Goal: Task Accomplishment & Management: Manage account settings

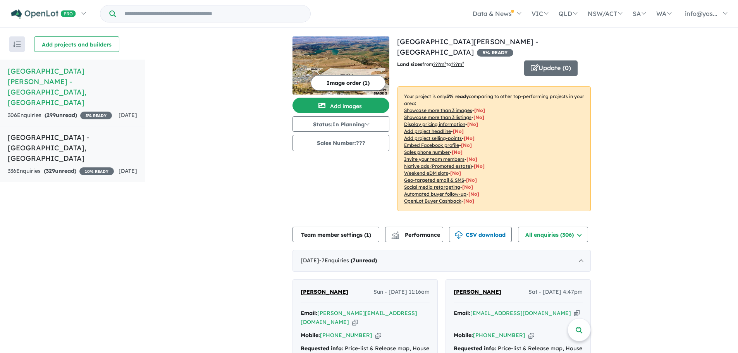
click at [62, 135] on h5 "Onkaparinga Heights Estate - Onkaparinga Heights , SA" at bounding box center [72, 147] width 129 height 31
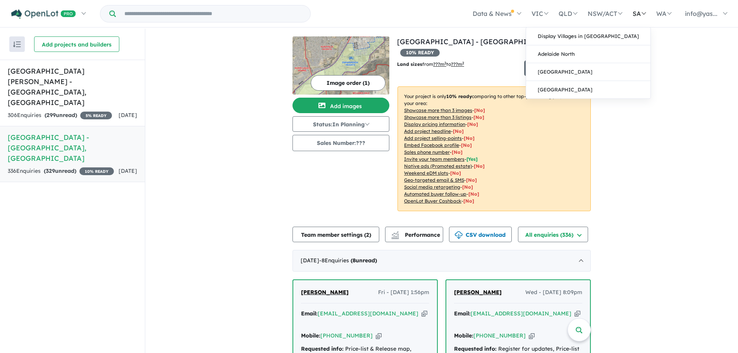
click at [641, 10] on link "SA" at bounding box center [639, 13] width 24 height 27
click at [643, 12] on link "SA" at bounding box center [639, 13] width 24 height 27
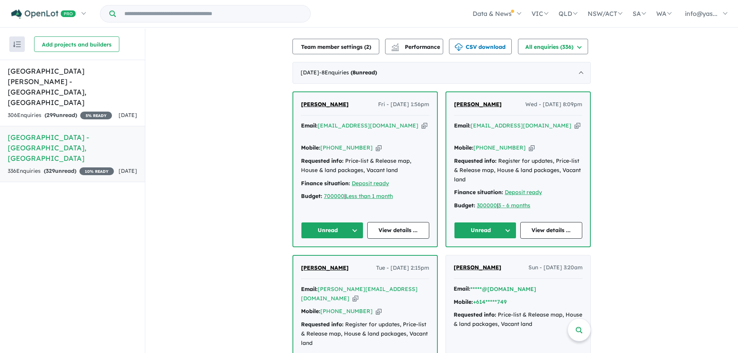
scroll to position [190, 0]
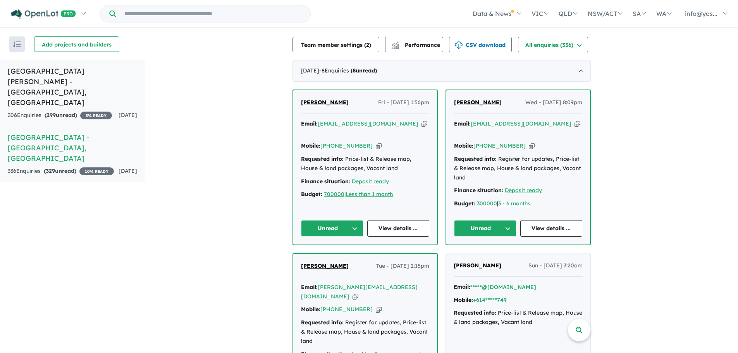
click at [52, 76] on h5 "Corner Strachan Road & One Tree Hill Road - Golden Grove , SA" at bounding box center [72, 87] width 129 height 42
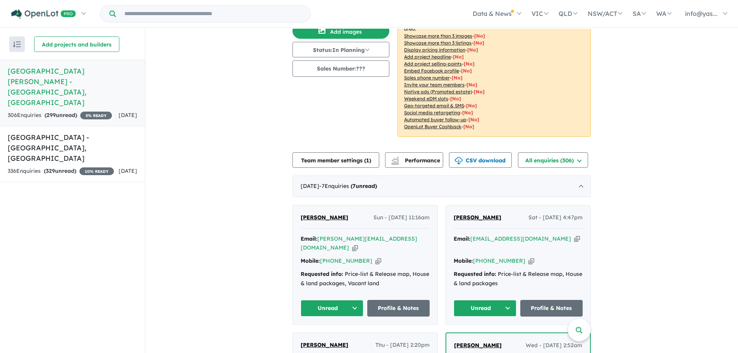
scroll to position [85, 0]
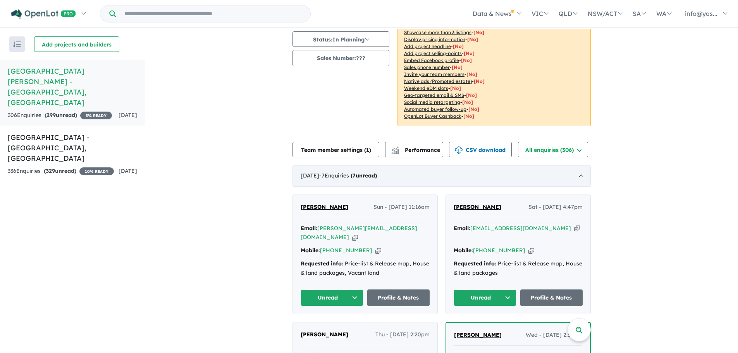
click at [577, 175] on div "August 2025 - 7 Enquir ies ( 7 unread)" at bounding box center [441, 176] width 298 height 22
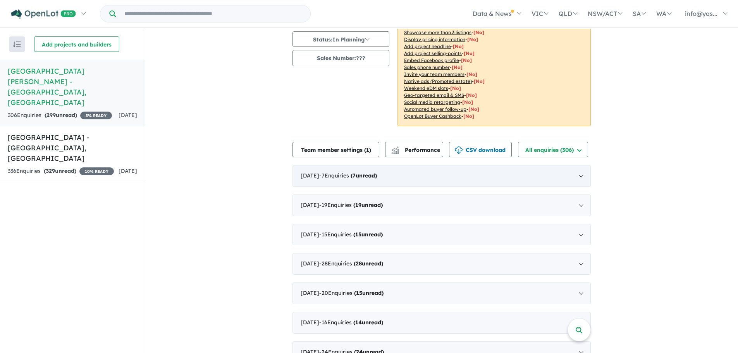
click at [577, 175] on div "August 2025 - 7 Enquir ies ( 7 unread)" at bounding box center [441, 176] width 298 height 22
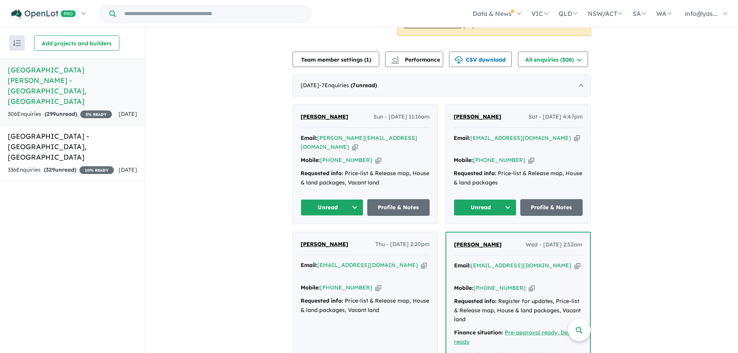
scroll to position [181, 0]
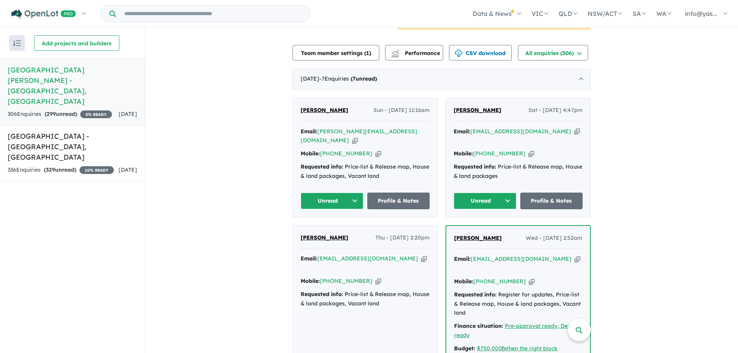
click at [507, 193] on button "Unread" at bounding box center [485, 201] width 63 height 17
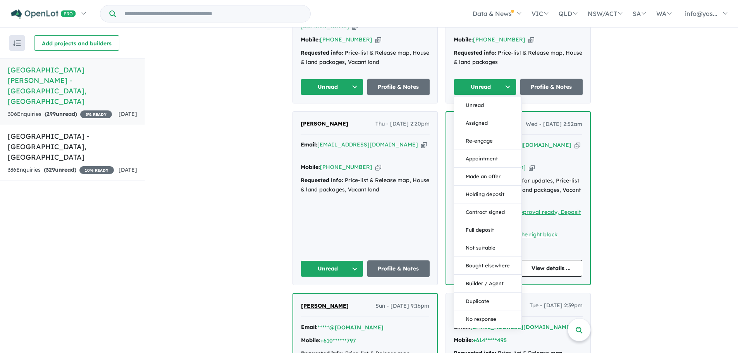
scroll to position [295, 0]
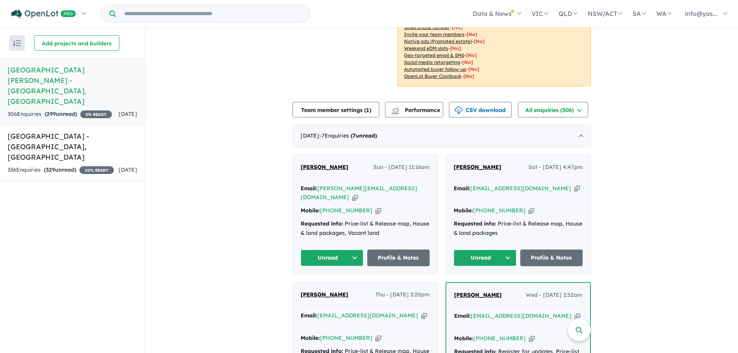
scroll to position [114, 0]
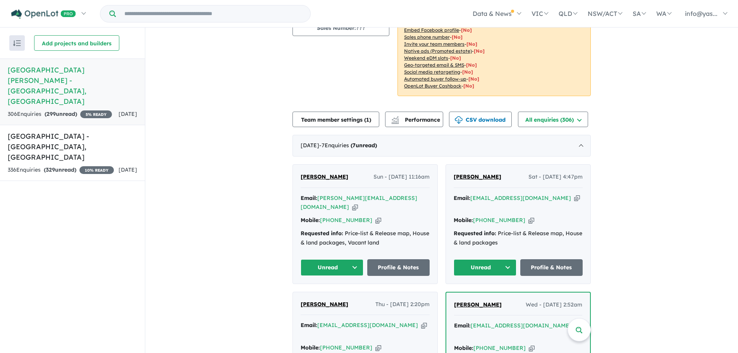
drag, startPoint x: 675, startPoint y: 155, endPoint x: 697, endPoint y: 69, distance: 89.6
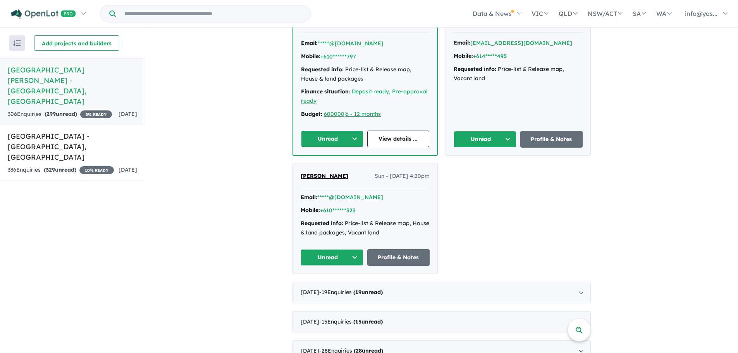
scroll to position [579, 0]
click at [497, 52] on button "+614*****495" at bounding box center [490, 56] width 34 height 8
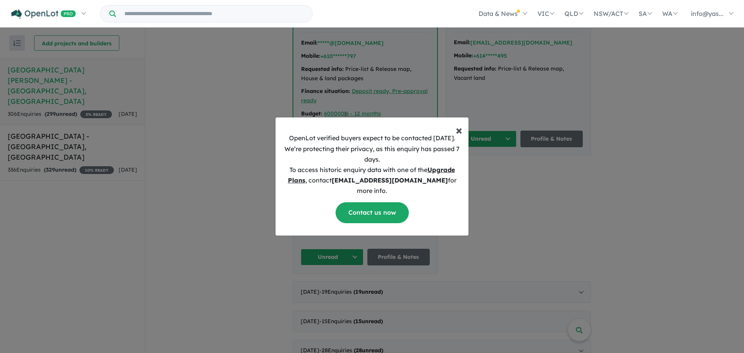
click at [461, 135] on span "×" at bounding box center [459, 129] width 7 height 15
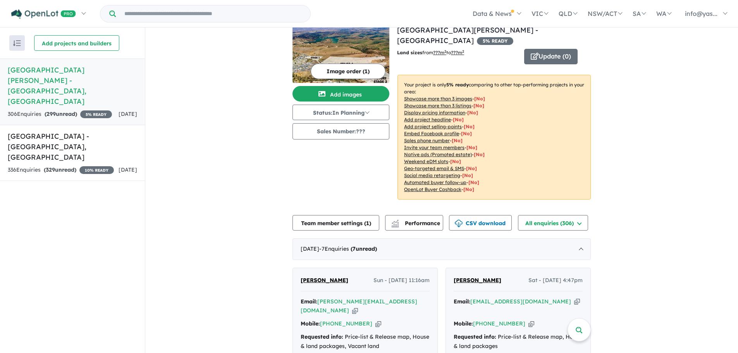
scroll to position [0, 0]
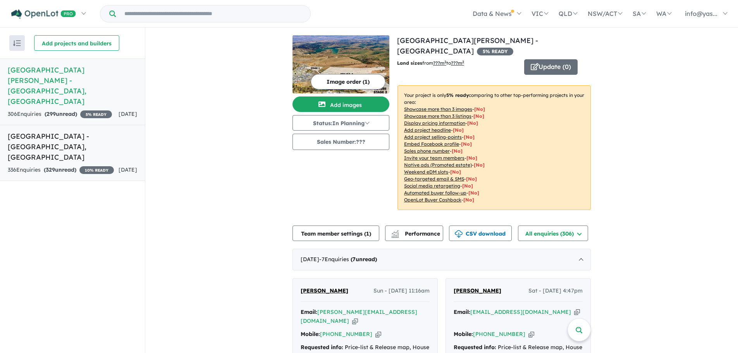
click at [79, 131] on h5 "Onkaparinga Heights Estate - Onkaparinga Heights , SA" at bounding box center [72, 146] width 129 height 31
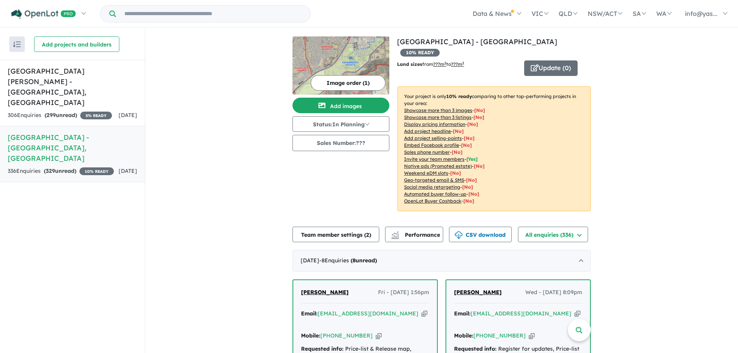
scroll to position [1, 0]
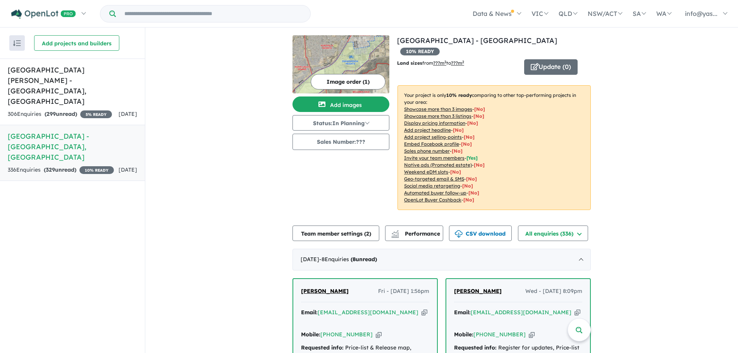
drag, startPoint x: 653, startPoint y: 329, endPoint x: 657, endPoint y: 329, distance: 3.9
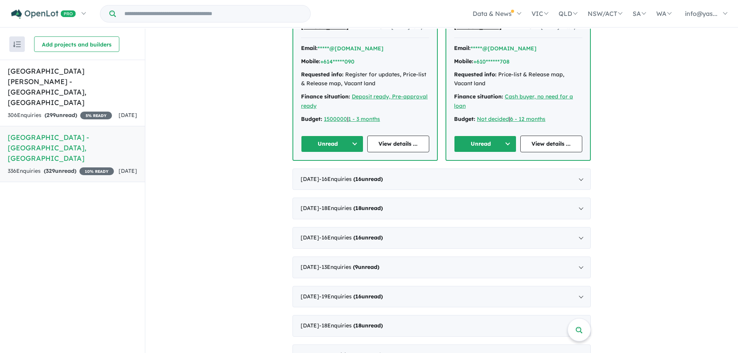
scroll to position [711, 0]
click at [62, 76] on h5 "Corner Strachan Road & One Tree Hill Road - Golden Grove , SA" at bounding box center [72, 87] width 129 height 42
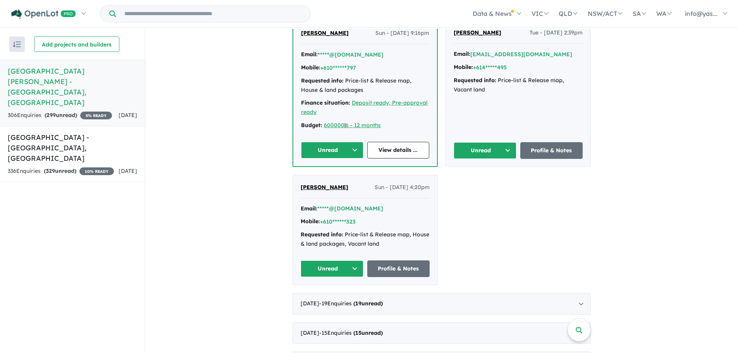
scroll to position [568, 0]
click at [328, 205] on button "*****@[DOMAIN_NAME]" at bounding box center [350, 209] width 66 height 8
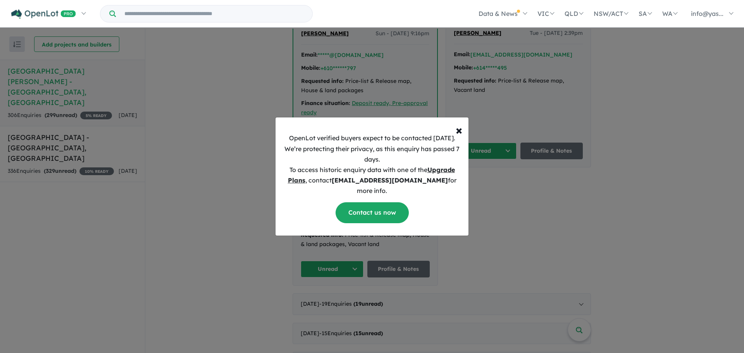
click at [328, 189] on div "OpenLot verified buyers expect to be contacted within 1 week. We’re protecting …" at bounding box center [371, 181] width 193 height 108
click at [457, 136] on span "×" at bounding box center [459, 129] width 7 height 15
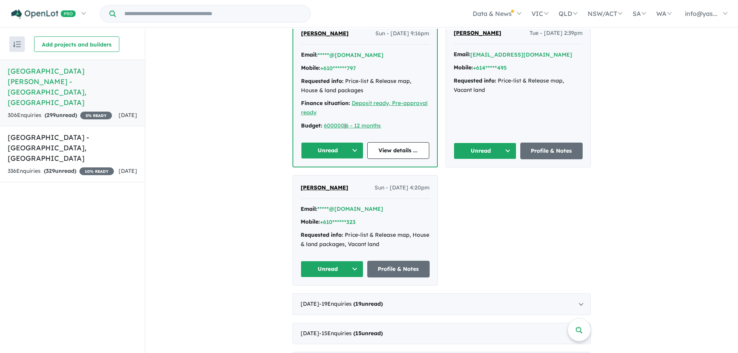
click at [329, 184] on span "[PERSON_NAME]" at bounding box center [325, 187] width 48 height 7
click at [102, 167] on div "336 Enquir ies ( 329 unread) 10 % READY" at bounding box center [61, 171] width 106 height 9
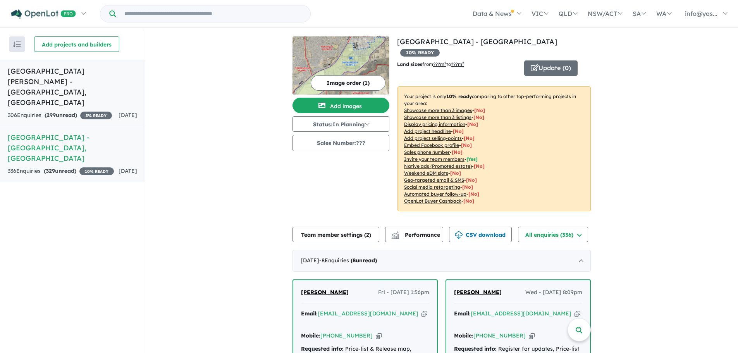
click at [106, 89] on link "Corner Strachan Road & One Tree Hill Road - Golden Grove , SA 306 Enquir ies ( …" at bounding box center [72, 93] width 145 height 67
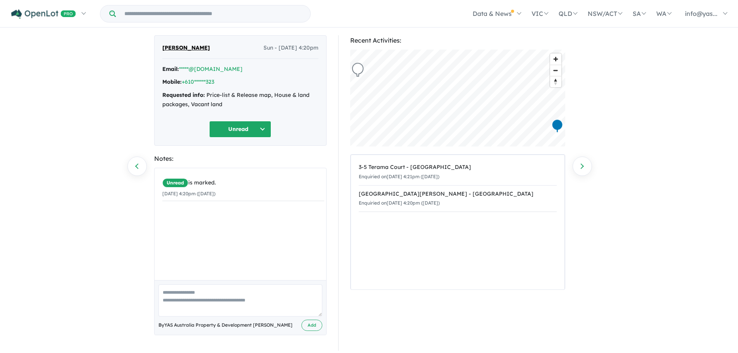
scroll to position [24, 0]
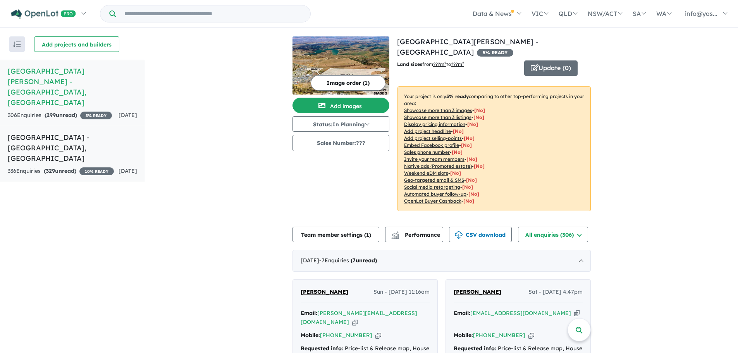
click at [93, 167] on div "336 Enquir ies ( 329 unread) 10 % READY" at bounding box center [61, 171] width 106 height 9
click at [74, 167] on strong "( 329 unread)" at bounding box center [60, 170] width 33 height 7
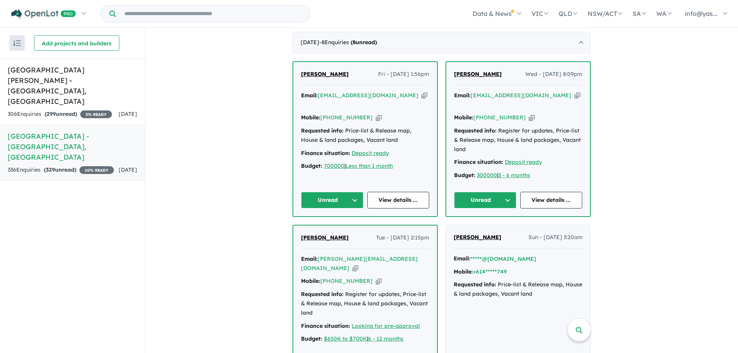
scroll to position [217, 0]
click at [411, 113] on div "Mobile: +61 410 792 002 Copied!" at bounding box center [365, 117] width 128 height 9
drag, startPoint x: 717, startPoint y: 179, endPoint x: 657, endPoint y: 180, distance: 59.3
drag, startPoint x: 644, startPoint y: 173, endPoint x: 666, endPoint y: 288, distance: 117.2
